Goal: Task Accomplishment & Management: Use online tool/utility

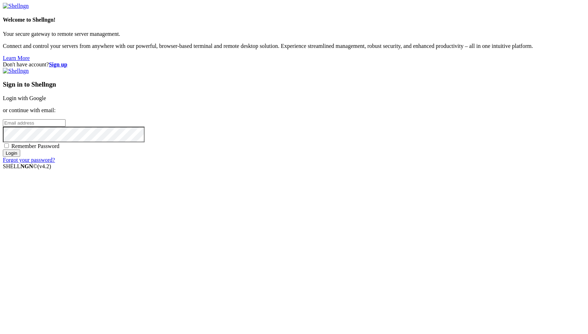
type input "root"
click at [46, 101] on link "Login with Google" at bounding box center [24, 98] width 43 height 6
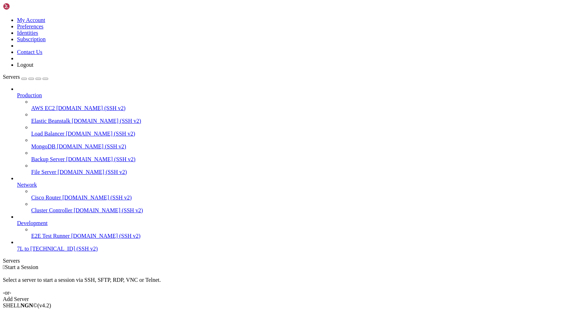
click at [0, 268] on html "Loading... My Account Preferences Identities Subscription Contact Us Logout Ser…" at bounding box center [294, 155] width 588 height 311
click at [23, 251] on span "7L" at bounding box center [20, 248] width 6 height 6
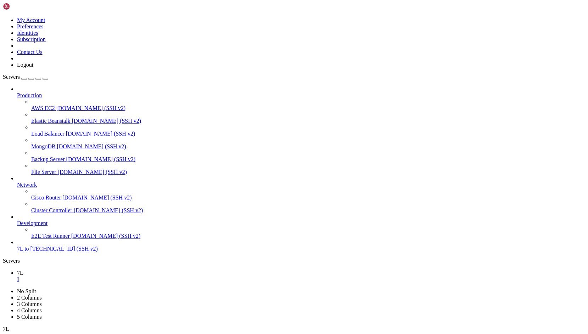
click at [111, 276] on div "" at bounding box center [301, 279] width 568 height 6
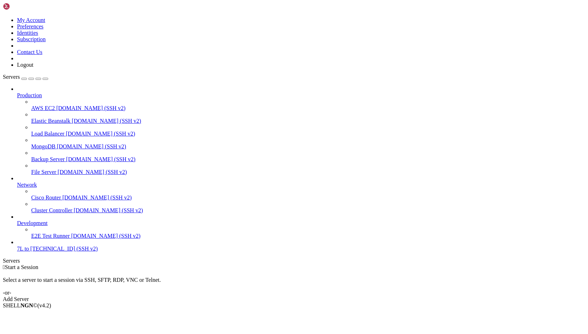
click at [26, 251] on span "to [TECHNICAL_ID] (SSH v2)" at bounding box center [60, 248] width 73 height 6
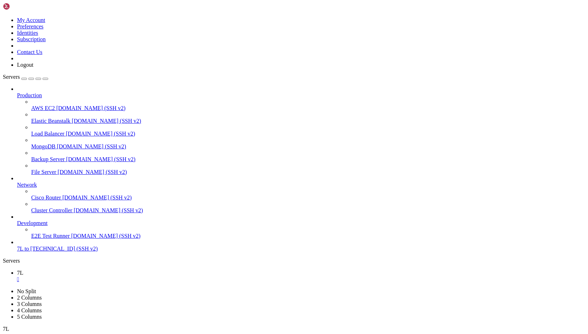
click at [113, 276] on div "" at bounding box center [301, 279] width 568 height 6
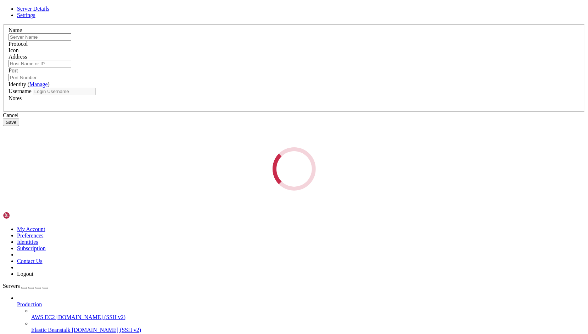
type input "7L"
type input "to [TECHNICAL_ID]"
type input "22"
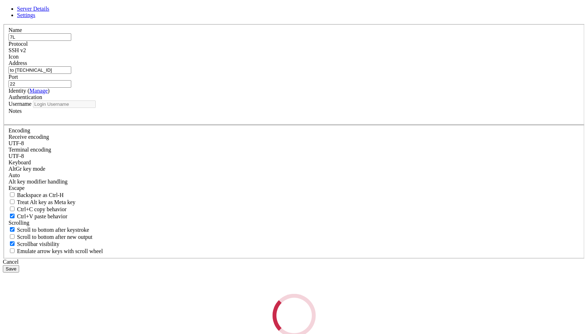
type input "root"
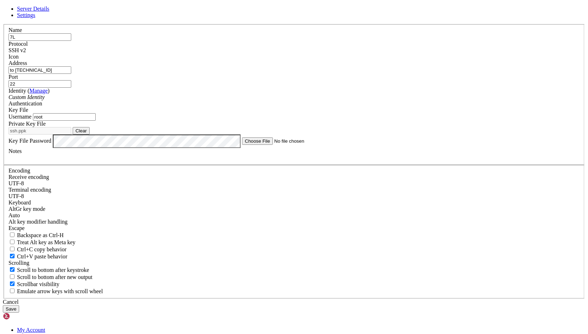
click at [138, 216] on div "Server Details Settings Name 7L Protocol SSH v2 Icon" at bounding box center [294, 159] width 583 height 307
drag, startPoint x: 388, startPoint y: 60, endPoint x: 365, endPoint y: 64, distance: 23.7
click at [3, 24] on link at bounding box center [3, 24] width 0 height 0
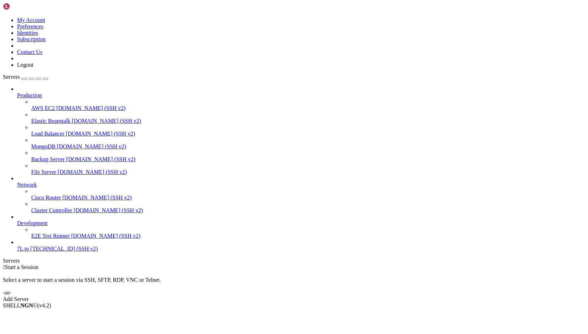
click at [3, 17] on link at bounding box center [3, 17] width 0 height 0
click at [33, 68] on link "Logout" at bounding box center [25, 65] width 16 height 6
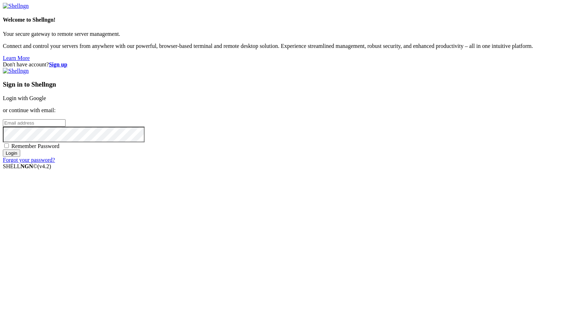
type input "root"
drag, startPoint x: 404, startPoint y: 116, endPoint x: 403, endPoint y: 121, distance: 5.1
click at [404, 116] on div "Sign in to Shellngn Login with Google or continue with email: root Remember Pas…" at bounding box center [294, 115] width 583 height 95
click at [46, 101] on link "Login with Google" at bounding box center [24, 98] width 43 height 6
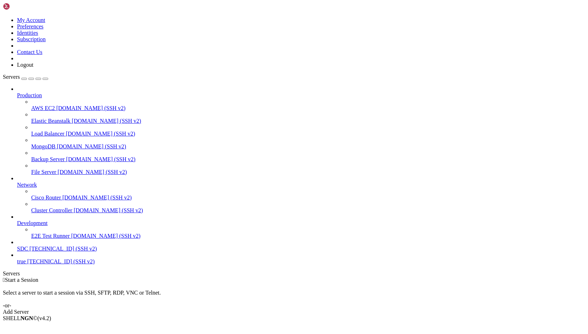
click at [3, 17] on link at bounding box center [3, 17] width 0 height 0
click at [33, 68] on link "Logout" at bounding box center [25, 65] width 16 height 6
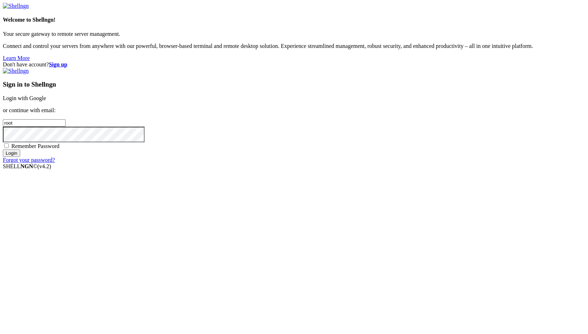
click at [46, 101] on link "Login with Google" at bounding box center [24, 98] width 43 height 6
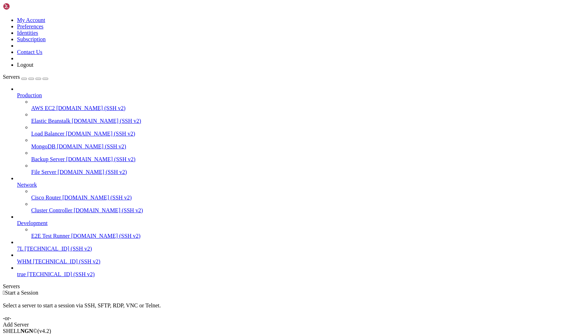
click at [59, 251] on span "[TECHNICAL_ID] (SSH v2)" at bounding box center [57, 248] width 67 height 6
click at [60, 251] on span "[TECHNICAL_ID] (SSH v2)" at bounding box center [57, 248] width 67 height 6
